Goal: Information Seeking & Learning: Learn about a topic

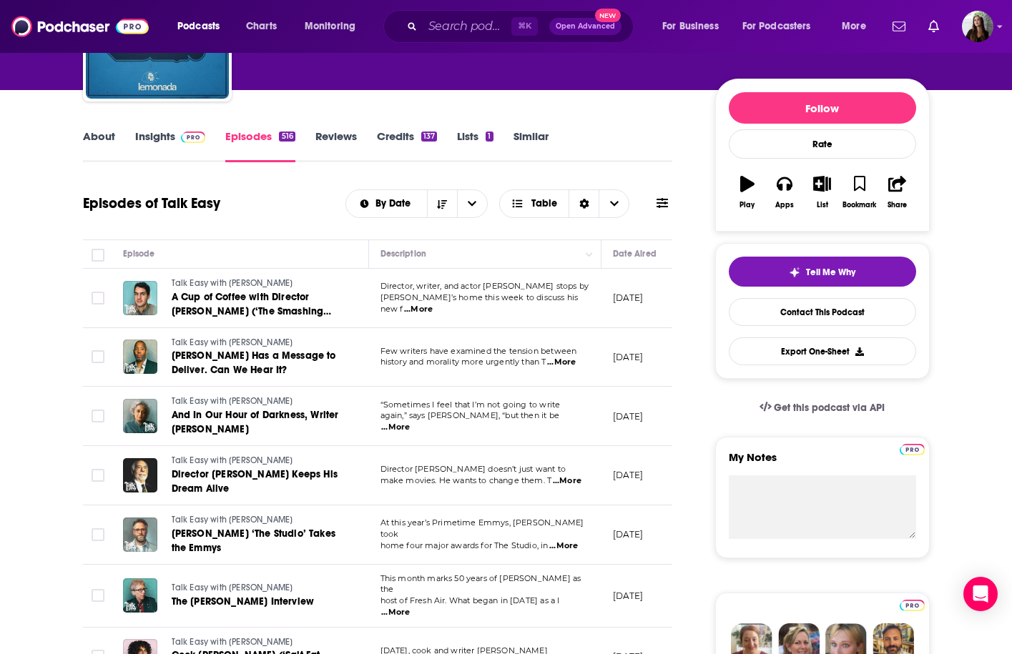
scroll to position [143, 0]
click at [476, 29] on input "Search podcasts, credits, & more..." at bounding box center [467, 26] width 89 height 23
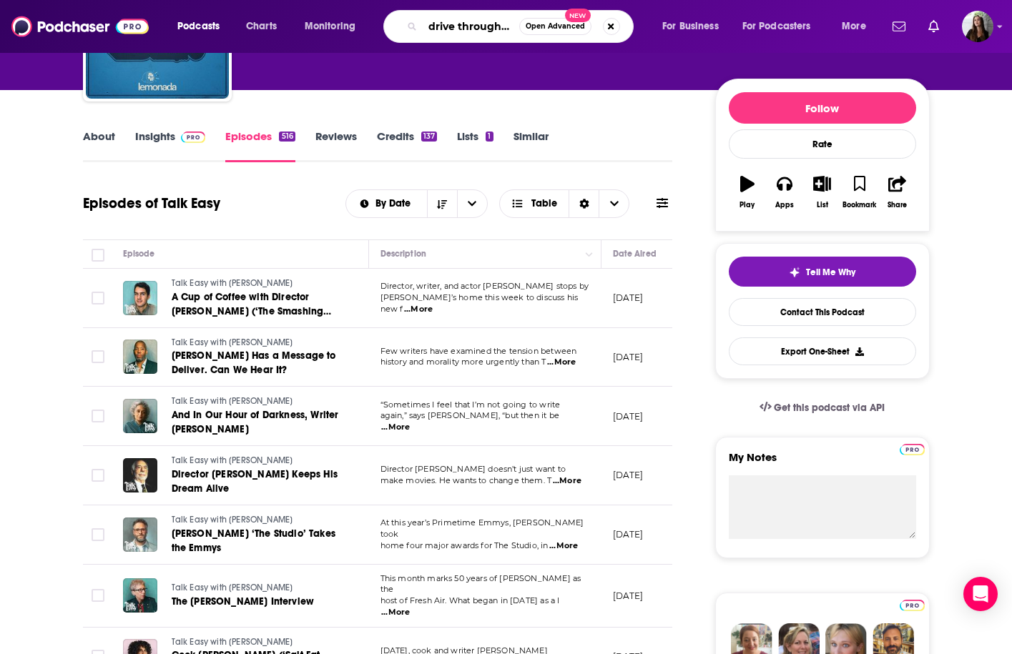
type input "drive through HR"
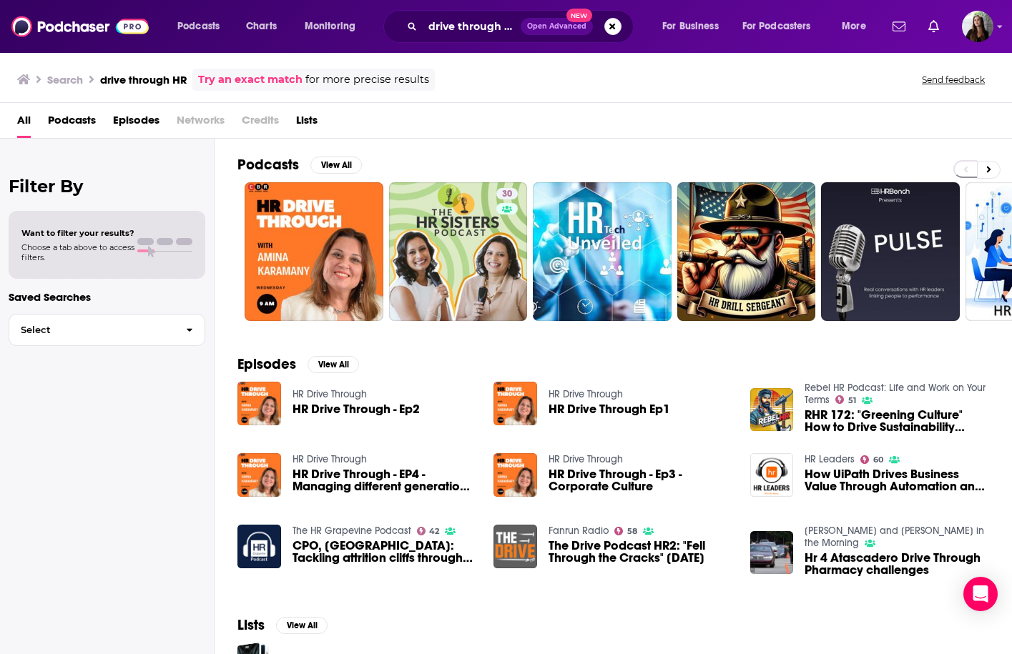
click at [728, 137] on div "All Podcasts Episodes Networks Credits Lists" at bounding box center [508, 123] width 983 height 29
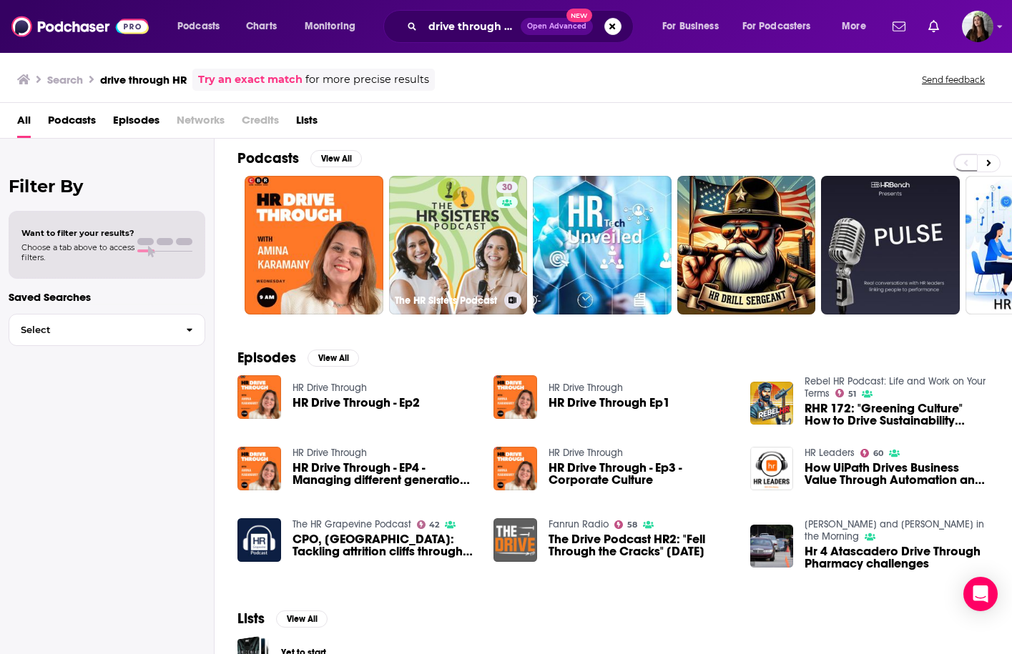
scroll to position [7, 0]
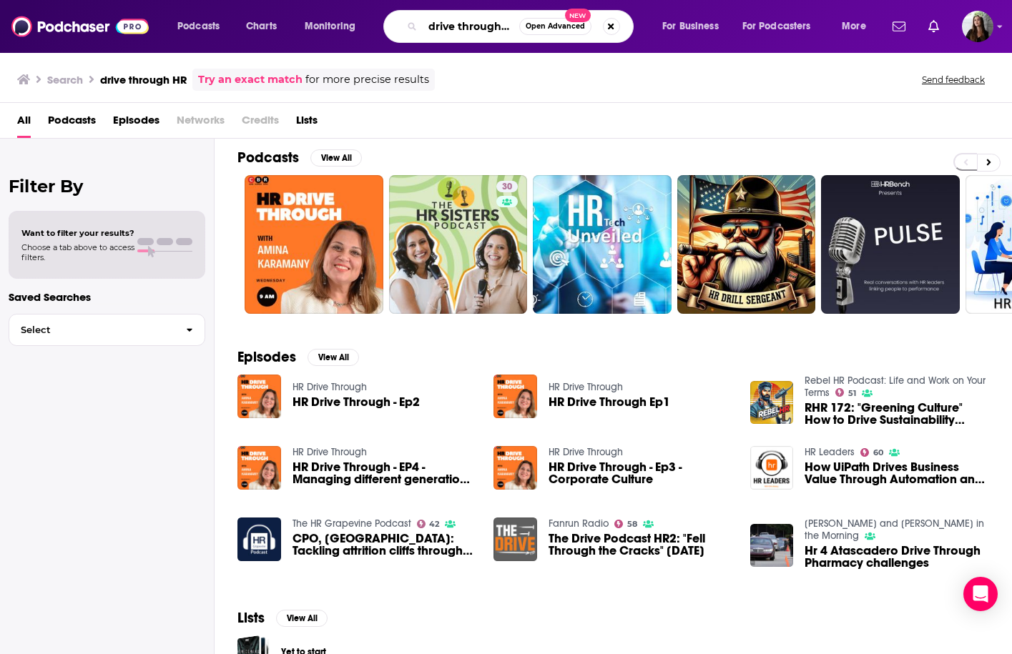
click at [478, 21] on input "drive through HR" at bounding box center [471, 26] width 97 height 23
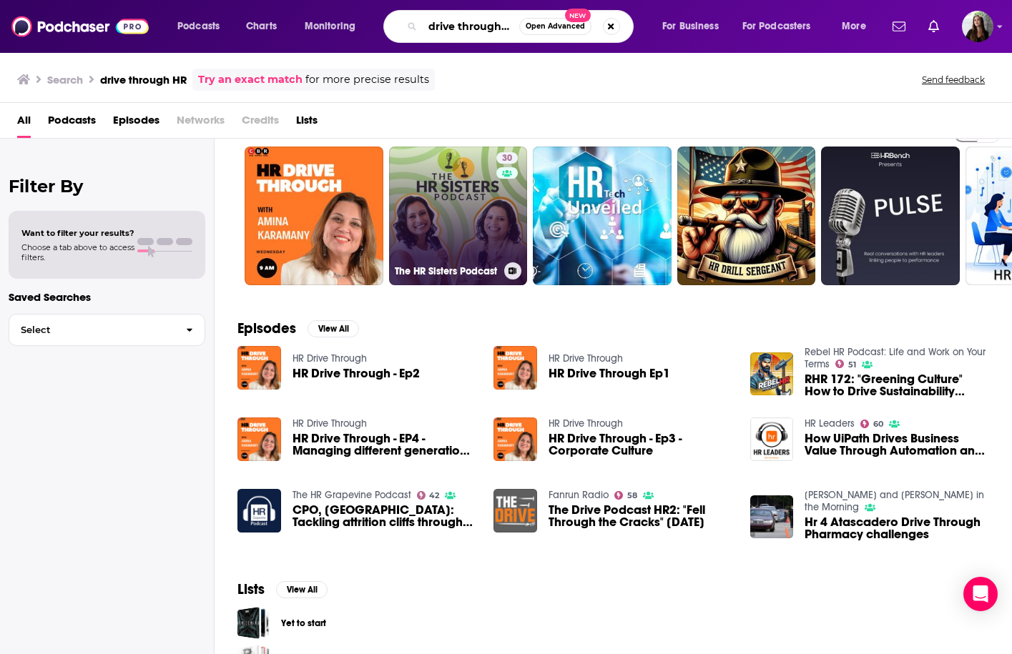
scroll to position [0, 0]
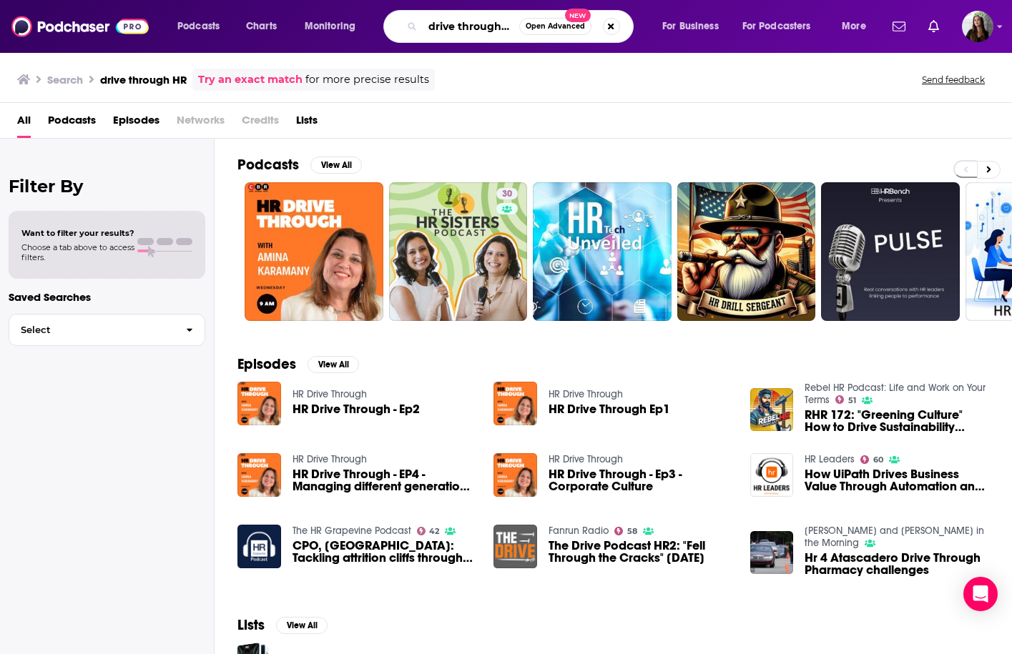
click at [480, 27] on input "drive through HR" at bounding box center [471, 26] width 97 height 23
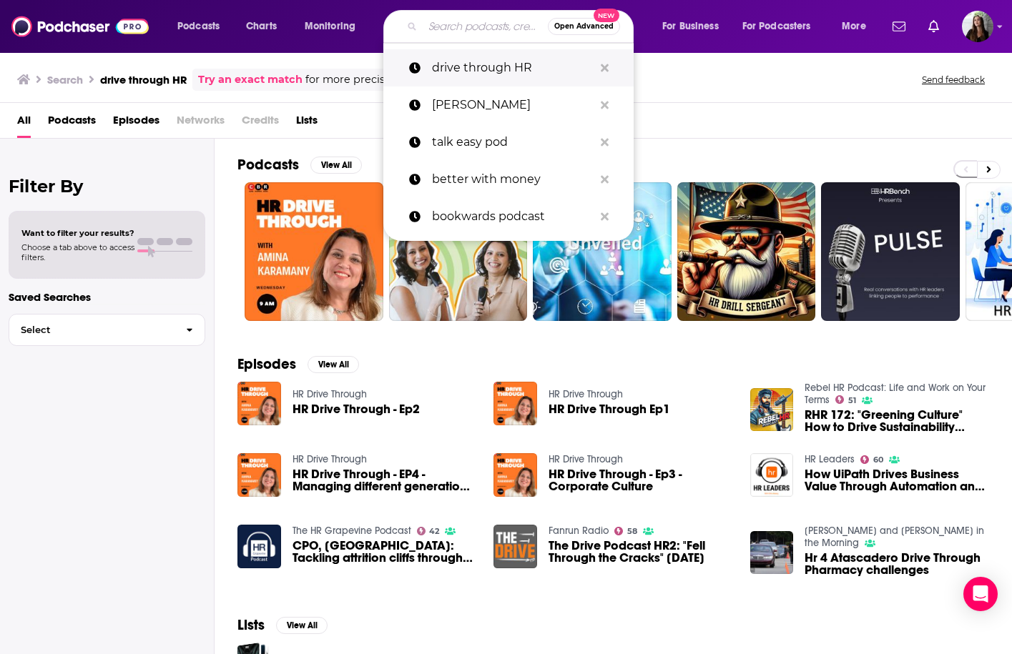
click at [484, 69] on p "drive through HR" at bounding box center [513, 67] width 162 height 37
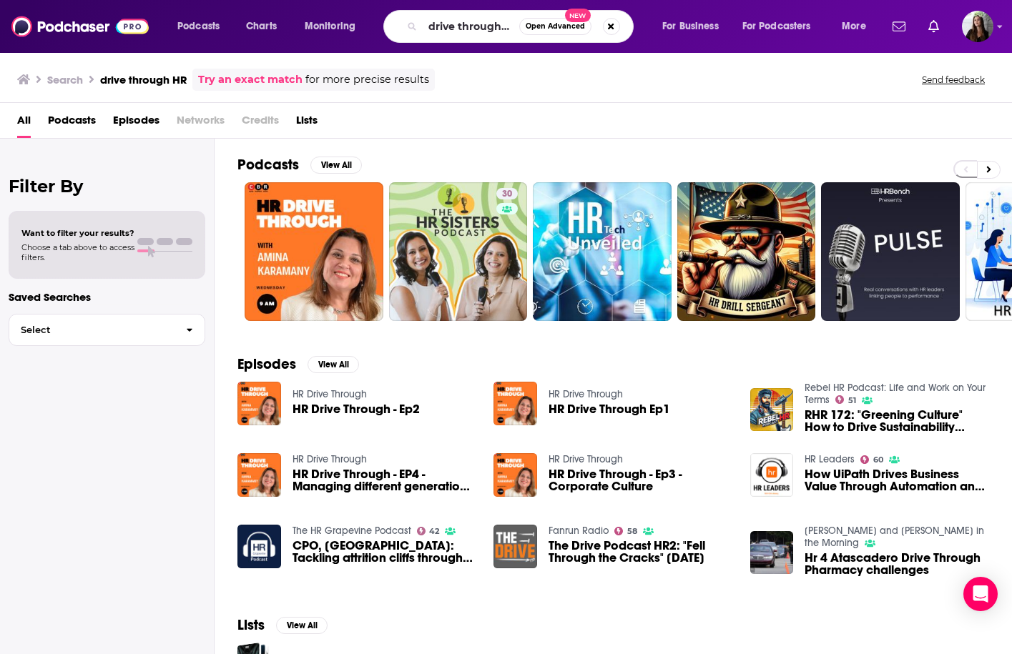
scroll to position [0, 6]
click at [467, 29] on input "drive through HR" at bounding box center [471, 26] width 97 height 23
type input "drive thru HR"
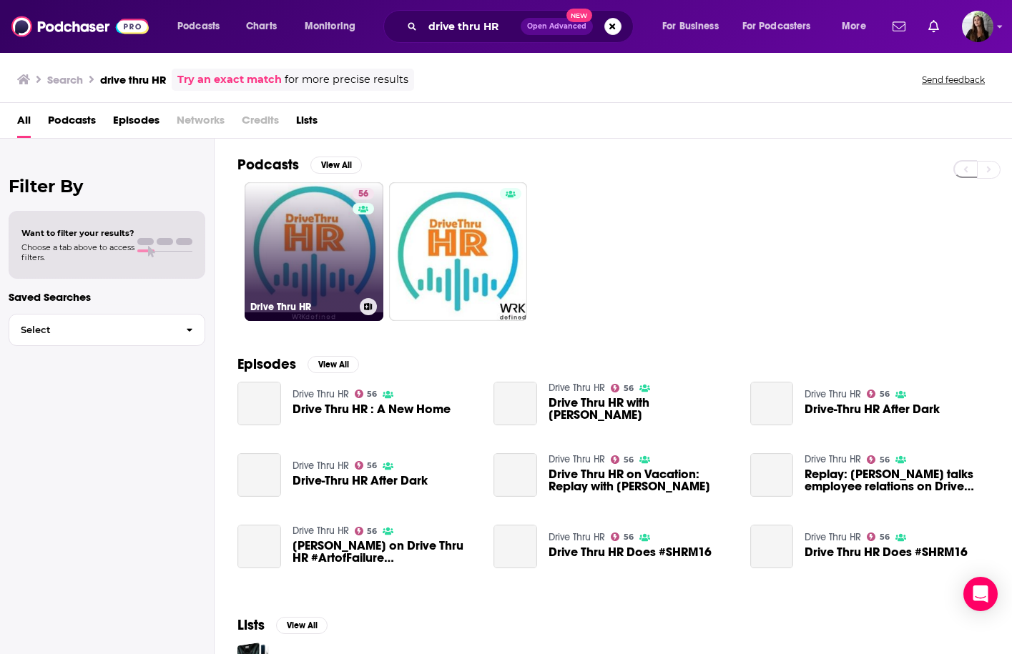
click at [295, 262] on link "56 Drive Thru HR" at bounding box center [314, 251] width 139 height 139
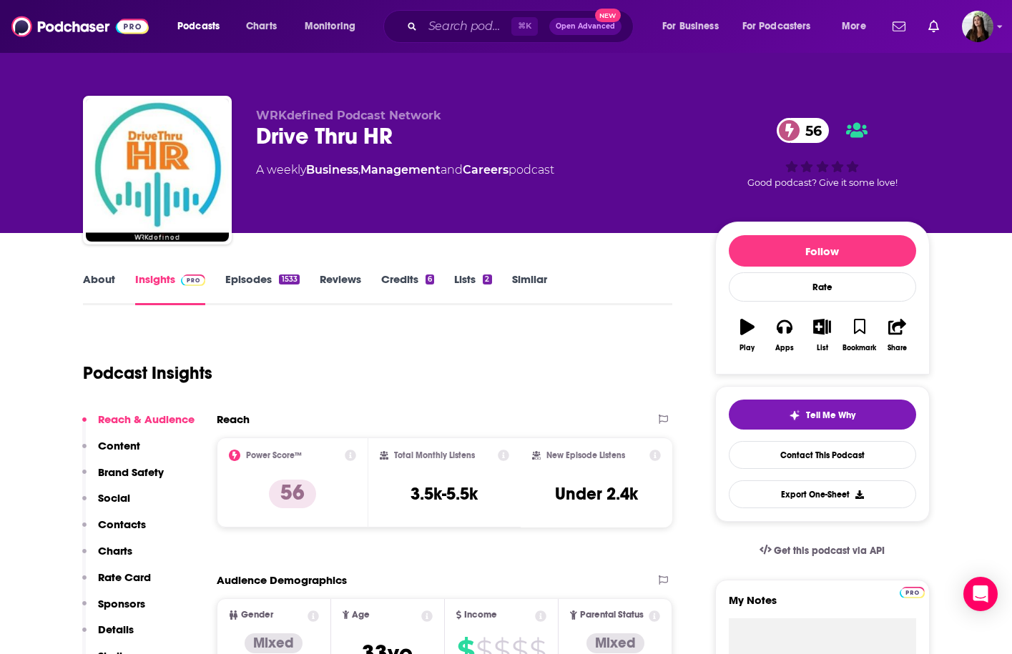
scroll to position [14, 0]
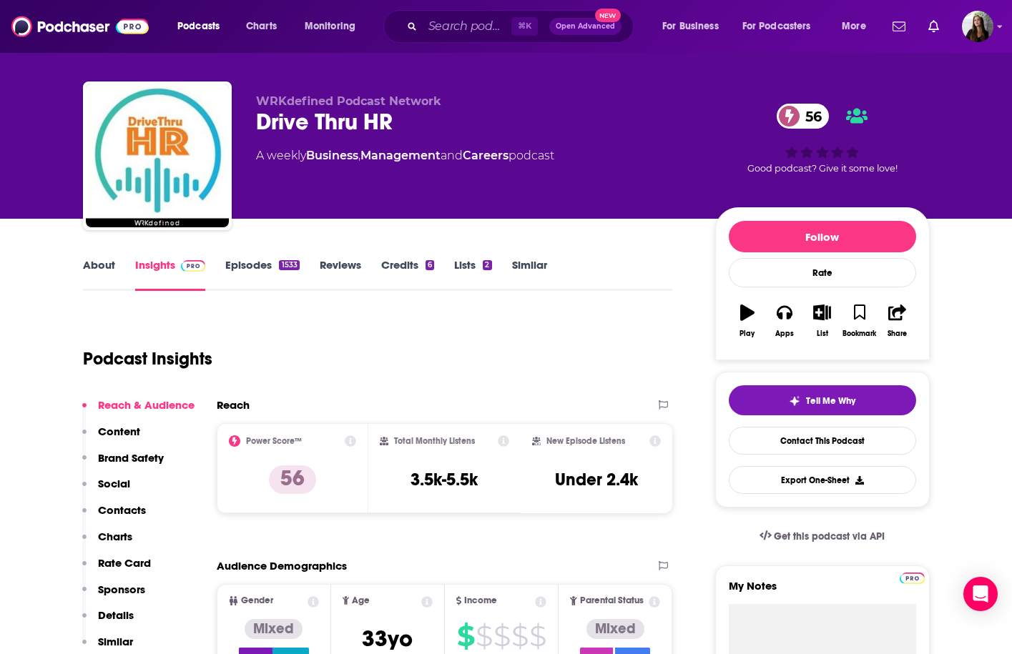
click at [109, 262] on link "About" at bounding box center [99, 274] width 32 height 33
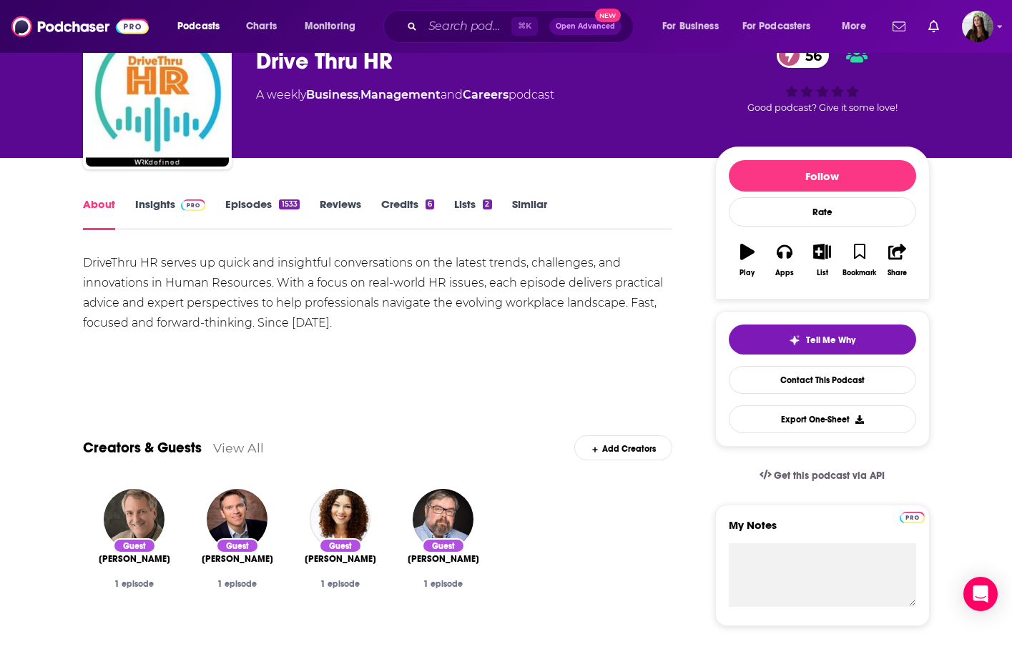
scroll to position [79, 0]
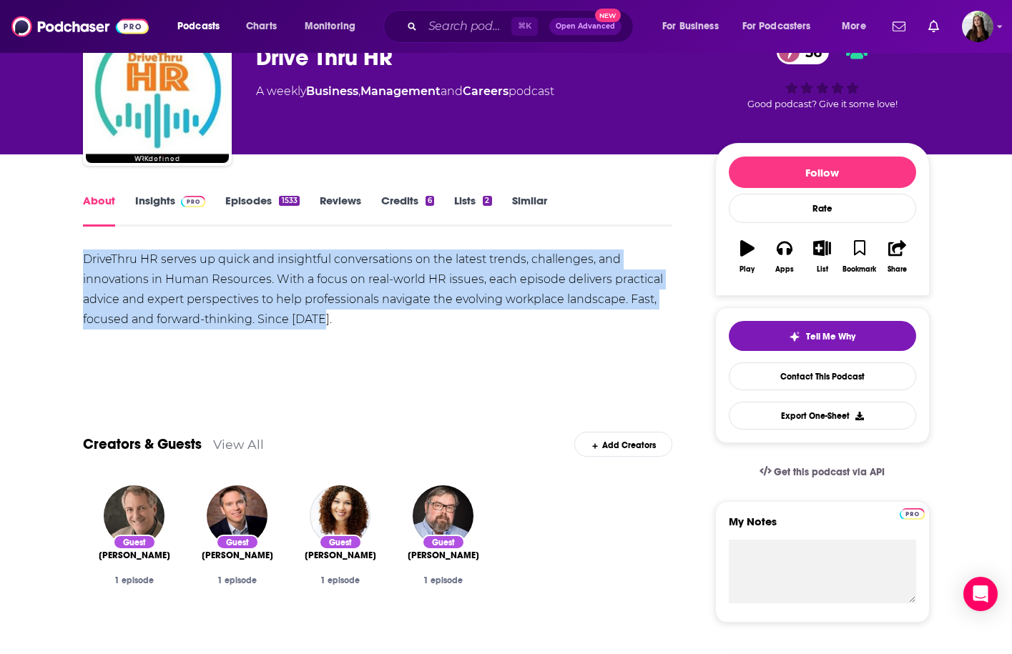
drag, startPoint x: 82, startPoint y: 257, endPoint x: 571, endPoint y: 290, distance: 489.4
click at [340, 339] on div "DriveThru HR serves up quick and insightful conversations on the latest trends,…" at bounding box center [378, 300] width 590 height 100
